Goal: Transaction & Acquisition: Book appointment/travel/reservation

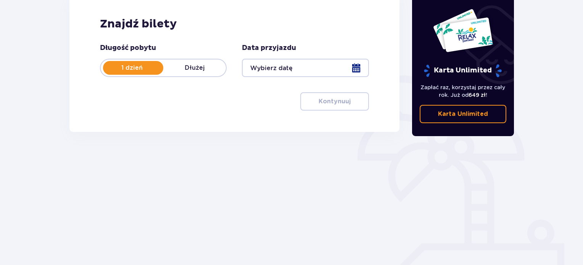
scroll to position [114, 0]
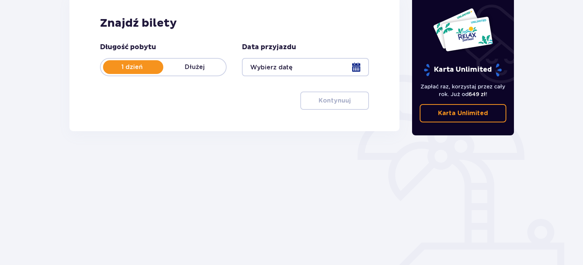
click at [306, 63] on div at bounding box center [305, 67] width 127 height 18
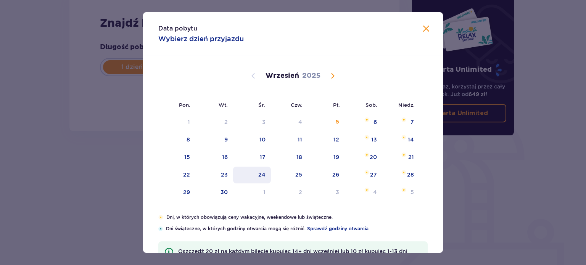
click at [263, 175] on div "24" at bounding box center [261, 175] width 7 height 8
type input "[DATE]"
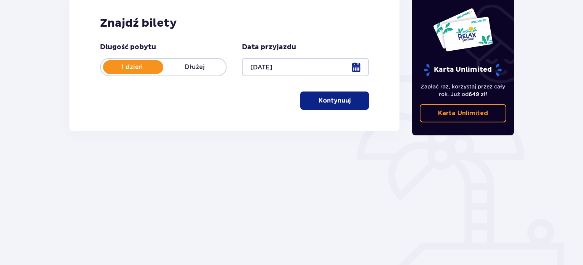
click at [328, 102] on p "Kontynuuj" at bounding box center [335, 101] width 32 height 8
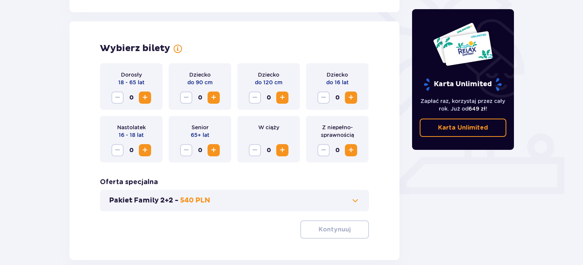
scroll to position [212, 0]
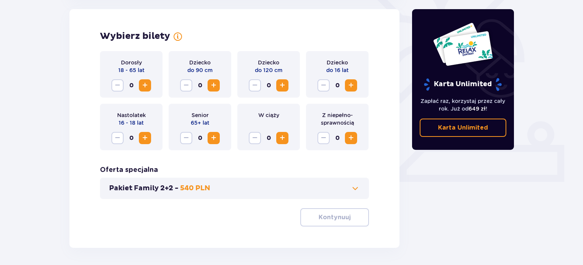
click at [144, 82] on span "Increase" at bounding box center [144, 85] width 9 height 9
click at [349, 220] on span "button" at bounding box center [352, 217] width 9 height 9
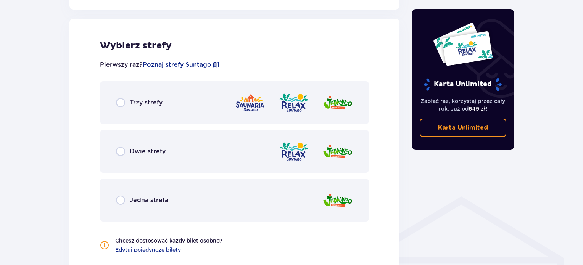
scroll to position [424, 0]
click at [150, 164] on div "Dwie strefy" at bounding box center [234, 151] width 269 height 43
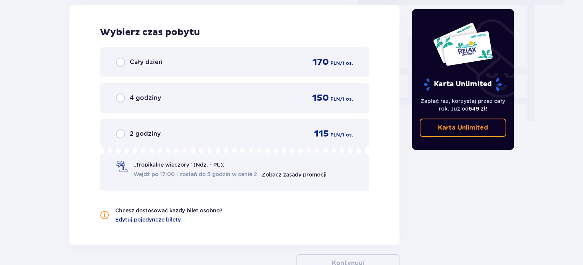
scroll to position [689, 0]
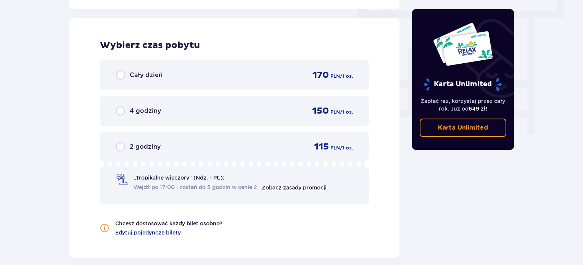
click at [237, 190] on span "Wejdź po 17:00 i zostań do 5 godzin w cenie 2." at bounding box center [196, 188] width 125 height 8
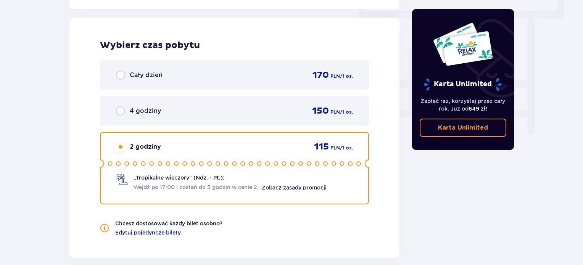
click at [164, 160] on icon at bounding box center [234, 164] width 269 height 8
click at [168, 100] on div "4 godziny 150 PLN / 1 os." at bounding box center [234, 111] width 269 height 30
click at [169, 111] on div "4 godziny 150 PLN / 1 os." at bounding box center [234, 110] width 237 height 11
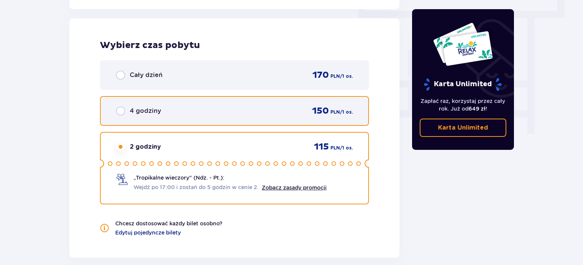
click at [119, 110] on input "radio" at bounding box center [120, 110] width 9 height 9
radio input "true"
click at [119, 110] on input "radio" at bounding box center [120, 110] width 9 height 9
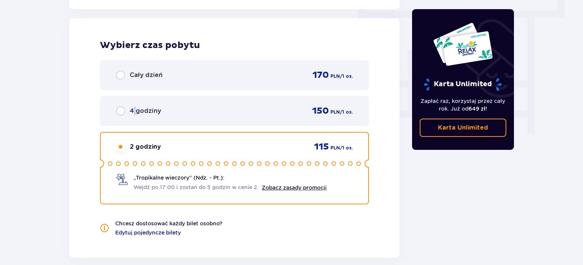
drag, startPoint x: 134, startPoint y: 110, endPoint x: 133, endPoint y: 114, distance: 4.4
click at [134, 114] on p "4 godziny" at bounding box center [145, 111] width 31 height 8
click at [127, 108] on div "4 godziny" at bounding box center [138, 110] width 45 height 9
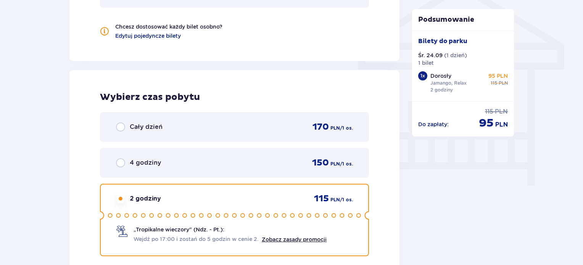
scroll to position [606, 0]
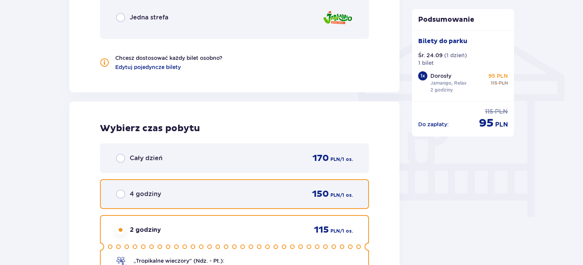
click at [119, 196] on input "radio" at bounding box center [120, 194] width 9 height 9
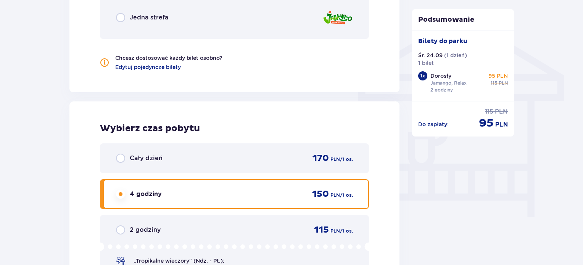
click at [119, 197] on input "radio" at bounding box center [120, 194] width 9 height 9
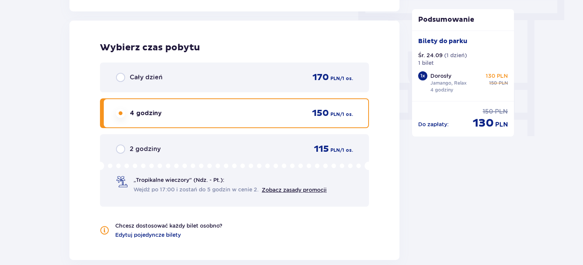
scroll to position [682, 0]
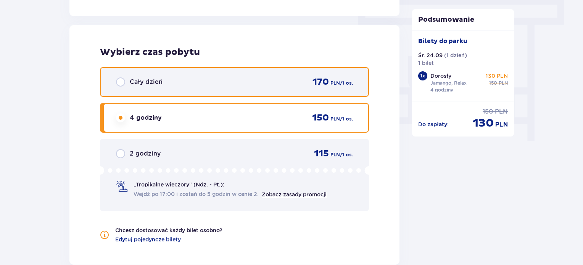
click at [116, 79] on input "radio" at bounding box center [120, 81] width 9 height 9
radio input "true"
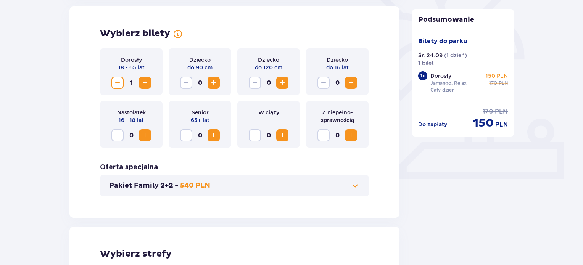
scroll to position [229, 0]
